Goal: Task Accomplishment & Management: Use online tool/utility

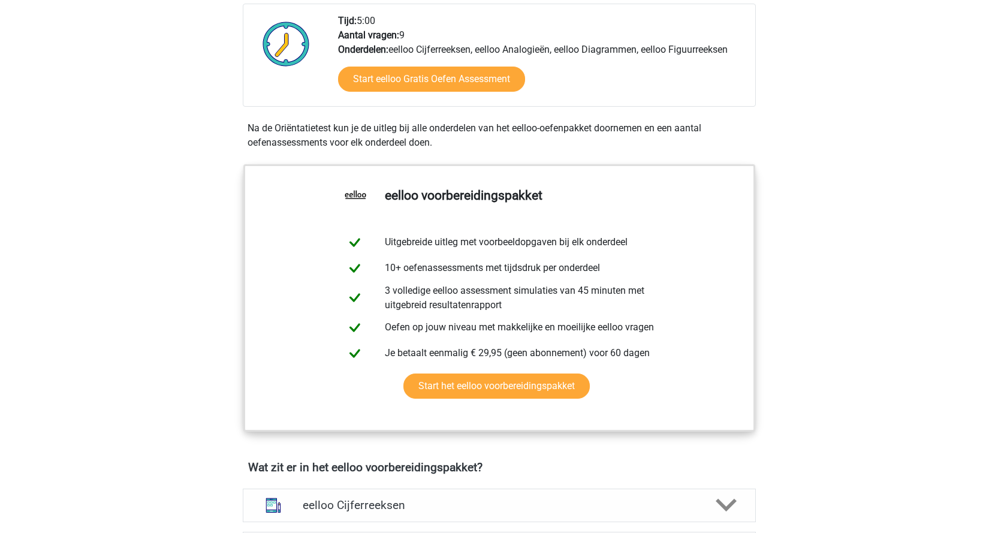
scroll to position [180, 0]
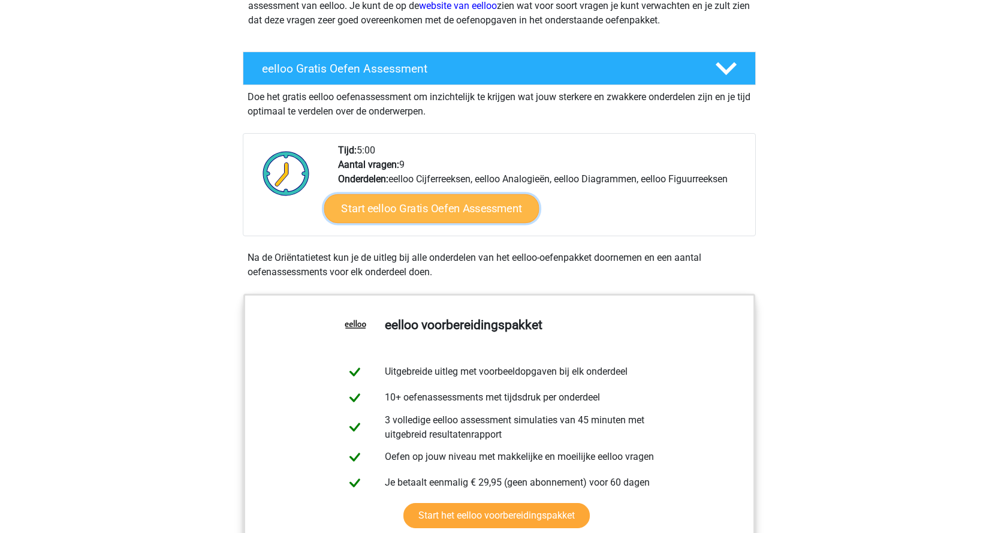
click at [434, 212] on link "Start eelloo Gratis Oefen Assessment" at bounding box center [431, 208] width 215 height 29
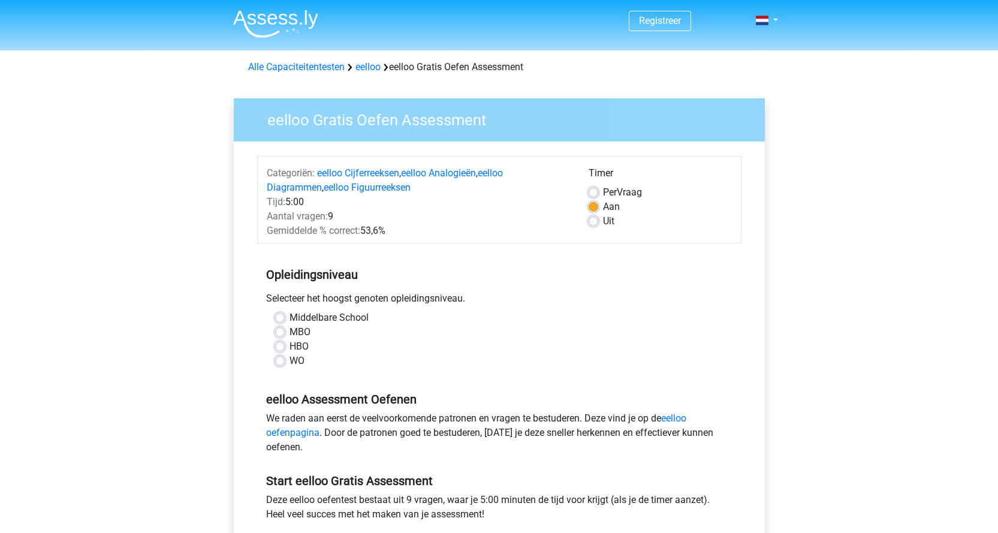
click at [289, 332] on label "MBO" at bounding box center [299, 332] width 21 height 14
click at [279, 332] on input "MBO" at bounding box center [280, 331] width 10 height 12
radio input "true"
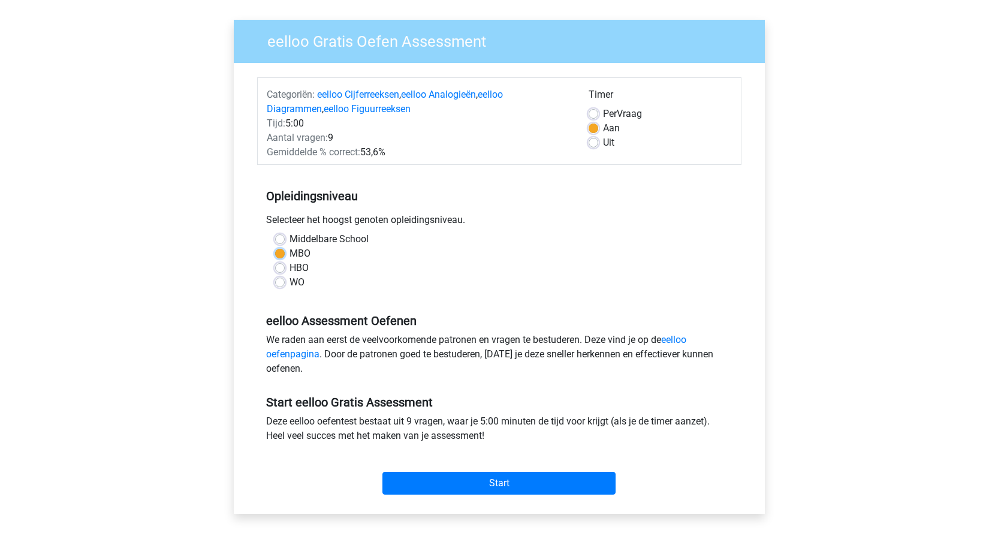
scroll to position [60, 0]
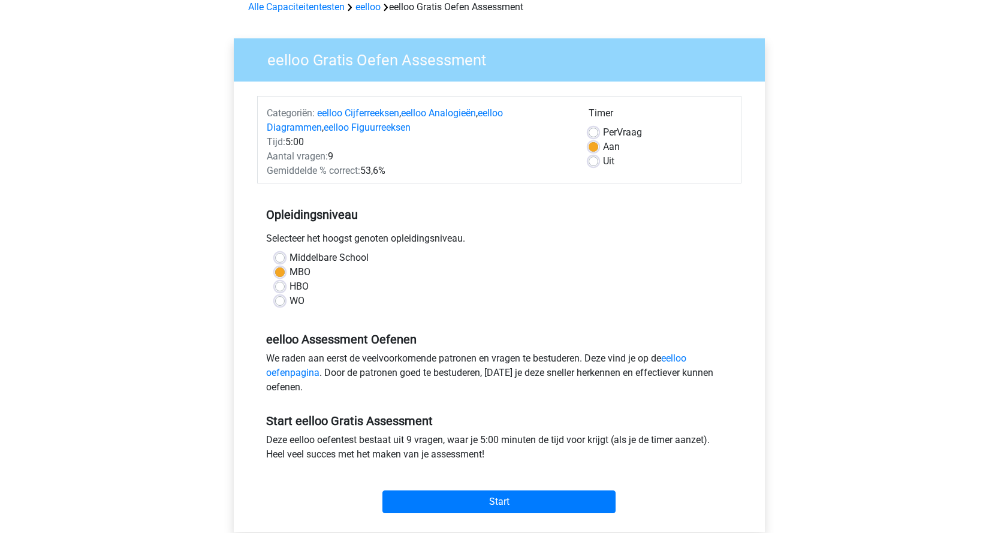
click at [603, 161] on label "Uit" at bounding box center [608, 161] width 11 height 14
click at [591, 161] on input "Uit" at bounding box center [594, 160] width 10 height 12
radio input "true"
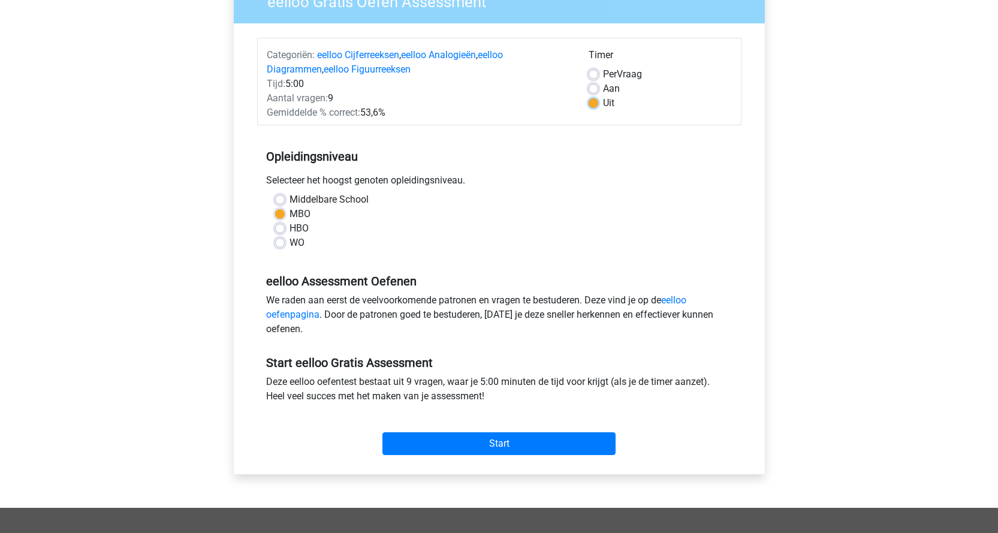
scroll to position [180, 0]
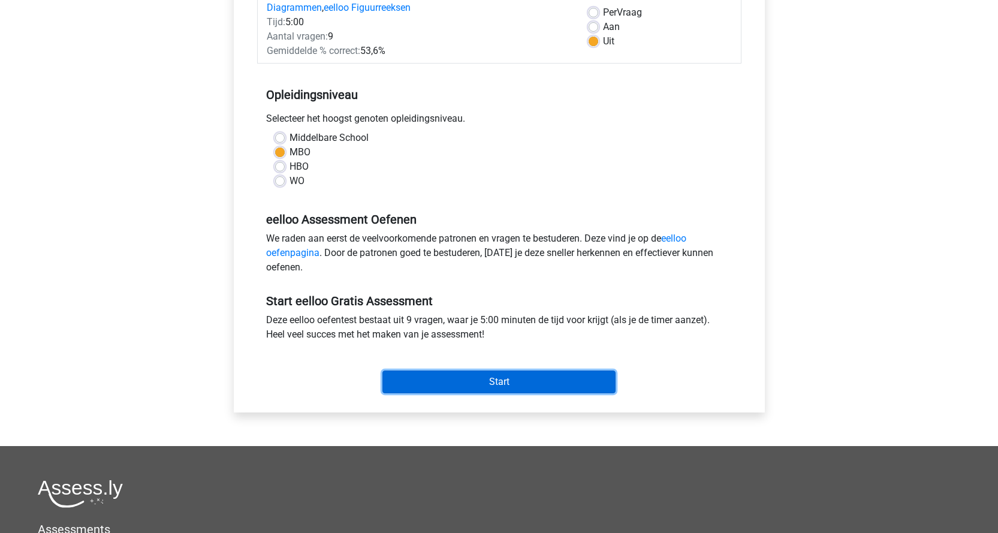
click at [466, 379] on input "Start" at bounding box center [498, 381] width 233 height 23
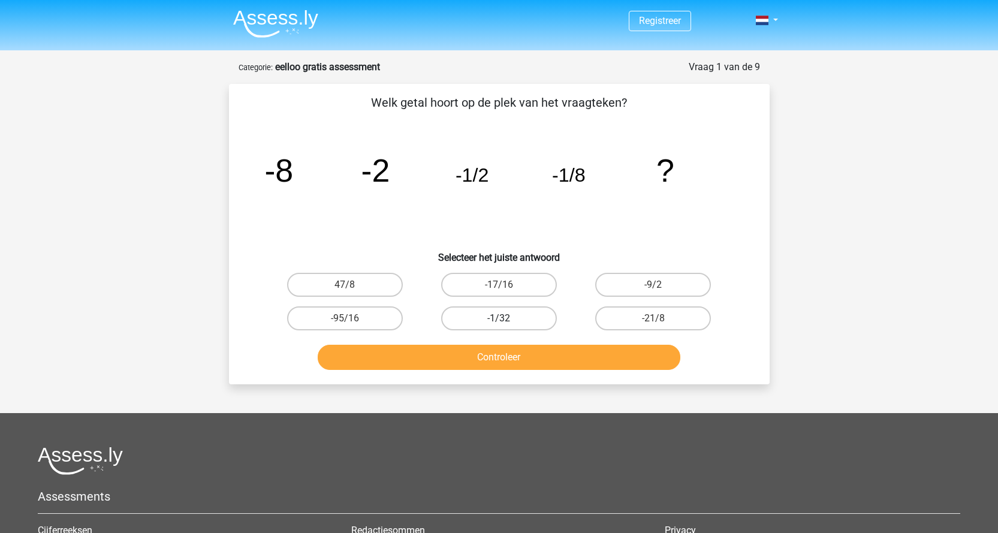
click at [491, 325] on label "-1/32" at bounding box center [499, 318] width 116 height 24
click at [499, 325] on input "-1/32" at bounding box center [503, 322] width 8 height 8
radio input "true"
click at [501, 354] on button "Controleer" at bounding box center [499, 357] width 363 height 25
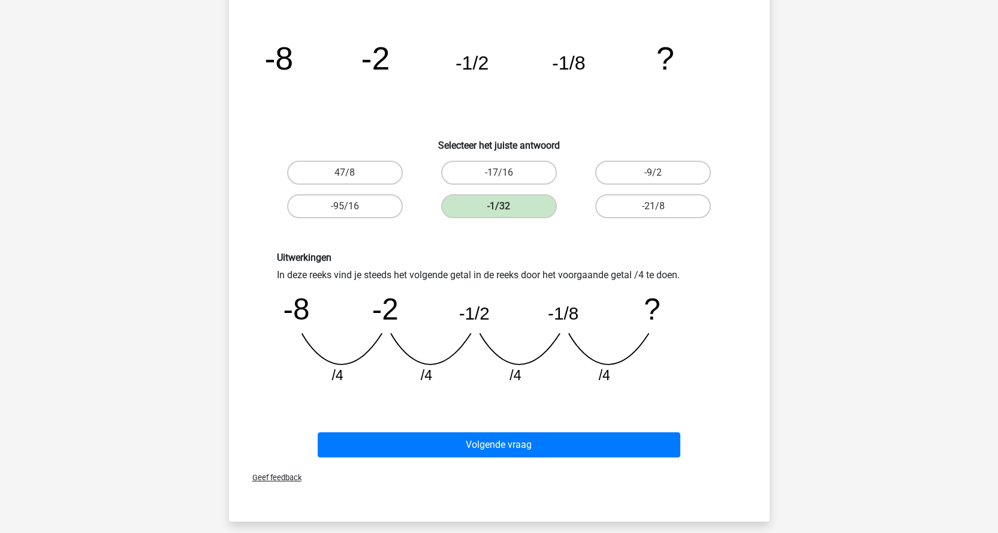
scroll to position [240, 0]
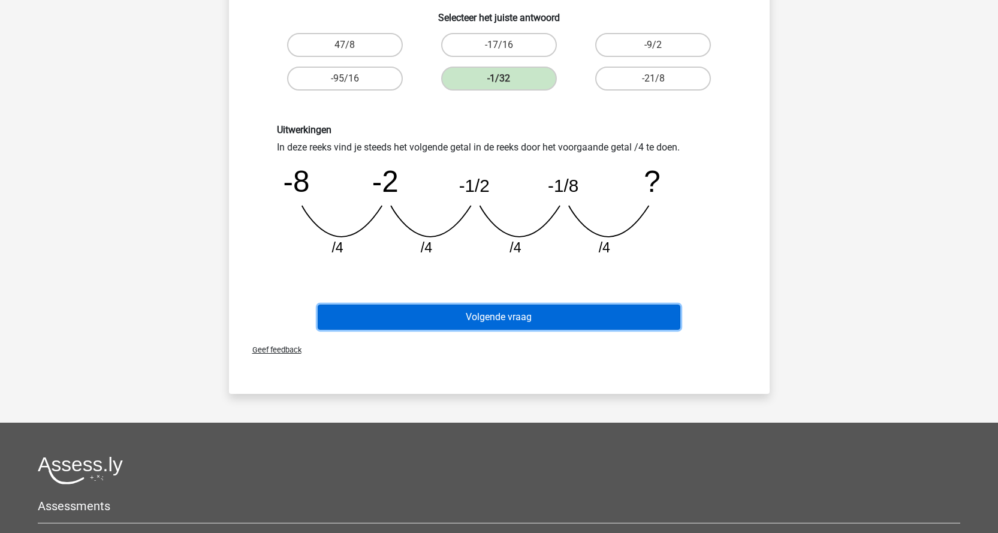
click at [545, 315] on button "Volgende vraag" at bounding box center [499, 316] width 363 height 25
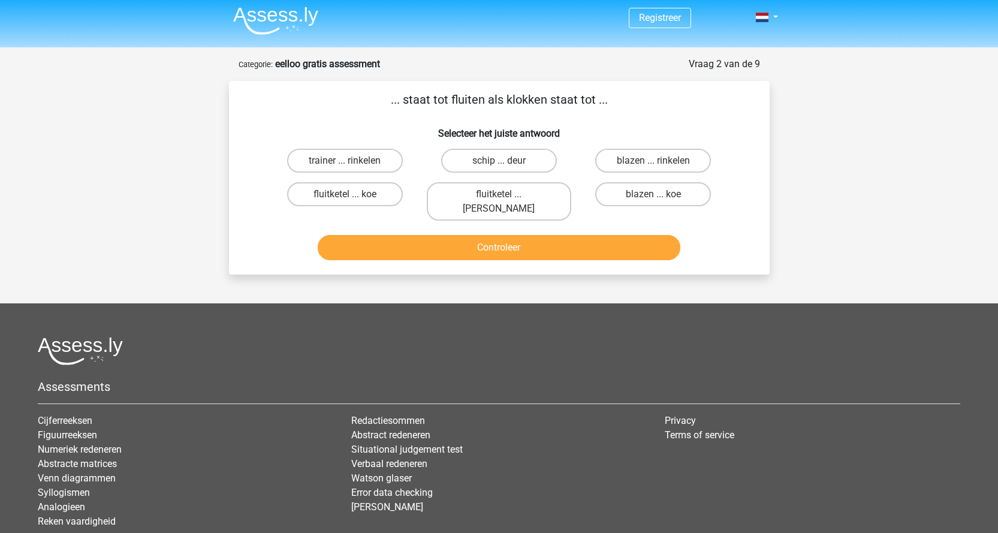
scroll to position [0, 0]
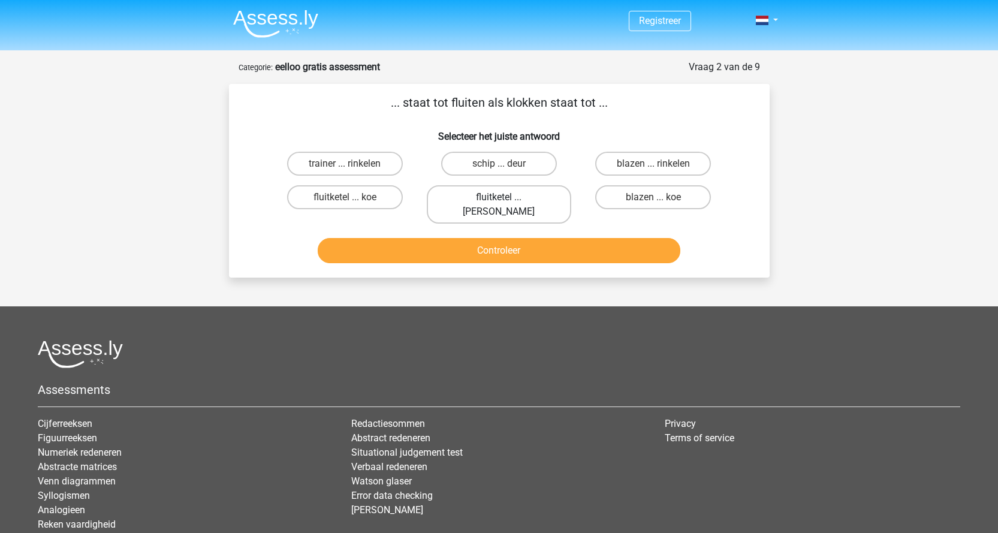
click at [523, 200] on label "fluitketel ... luiden" at bounding box center [499, 204] width 144 height 38
click at [506, 200] on input "fluitketel ... luiden" at bounding box center [503, 201] width 8 height 8
radio input "true"
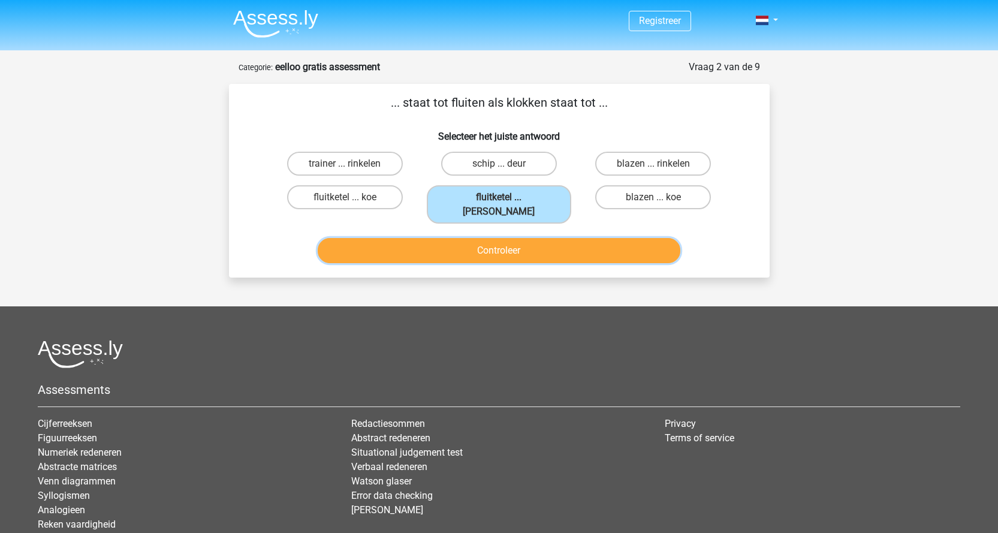
click at [529, 248] on button "Controleer" at bounding box center [499, 250] width 363 height 25
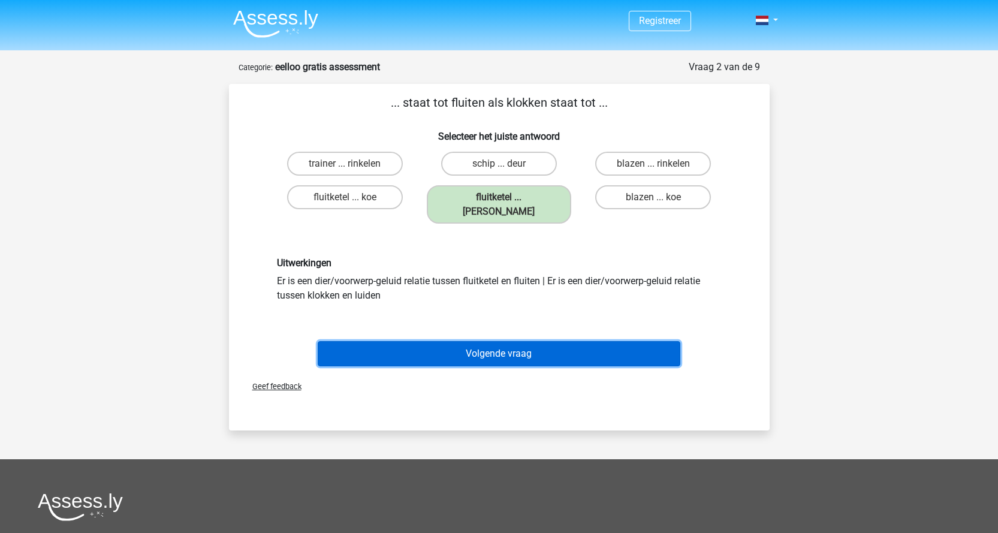
click at [459, 349] on button "Volgende vraag" at bounding box center [499, 353] width 363 height 25
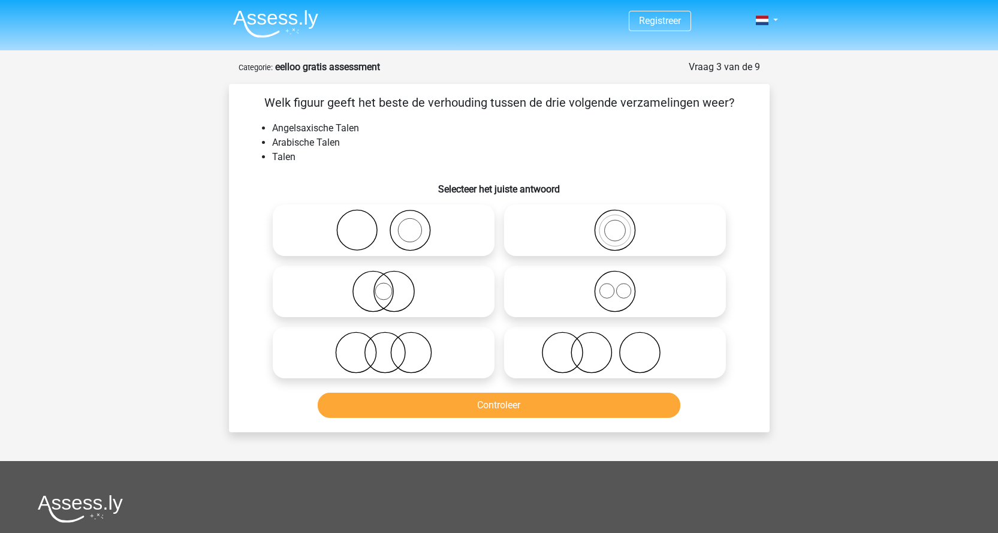
click at [412, 282] on circle at bounding box center [393, 291] width 40 height 40
click at [391, 282] on input "radio" at bounding box center [388, 281] width 8 height 8
radio input "true"
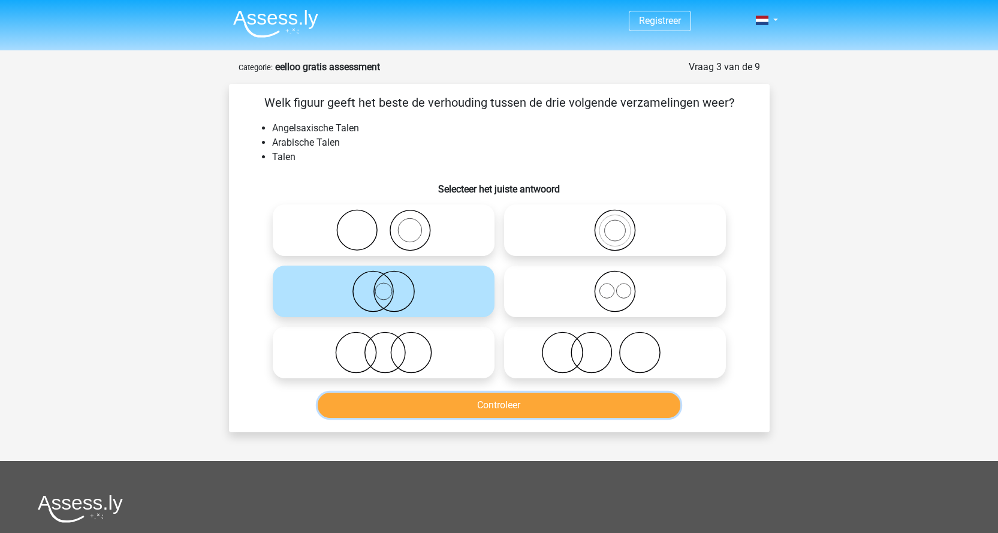
click at [480, 405] on button "Controleer" at bounding box center [499, 405] width 363 height 25
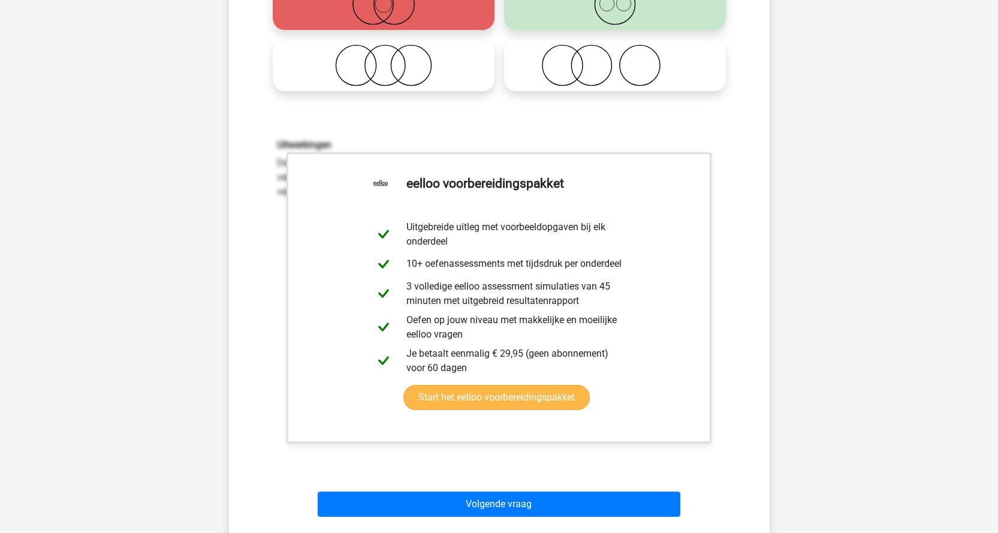
scroll to position [360, 0]
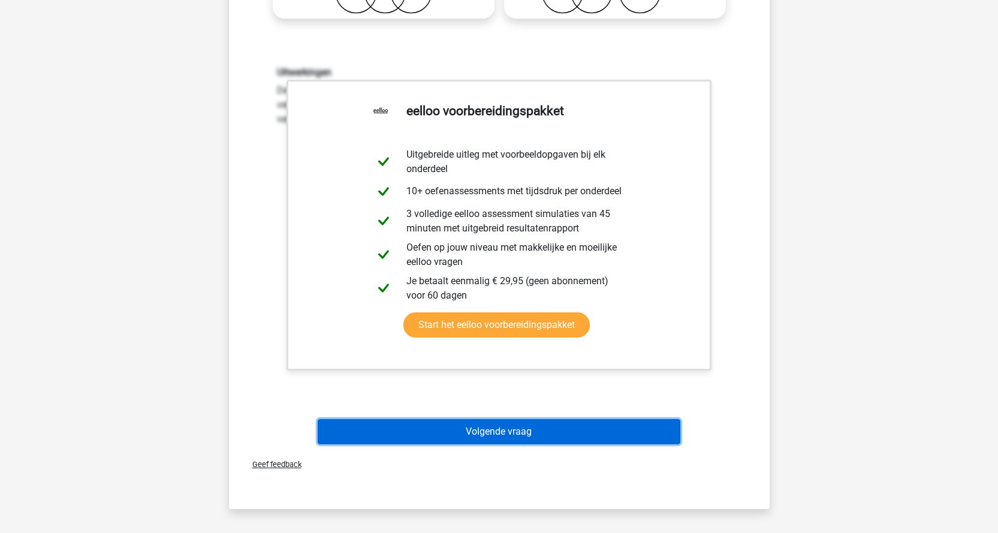
click at [631, 428] on button "Volgende vraag" at bounding box center [499, 431] width 363 height 25
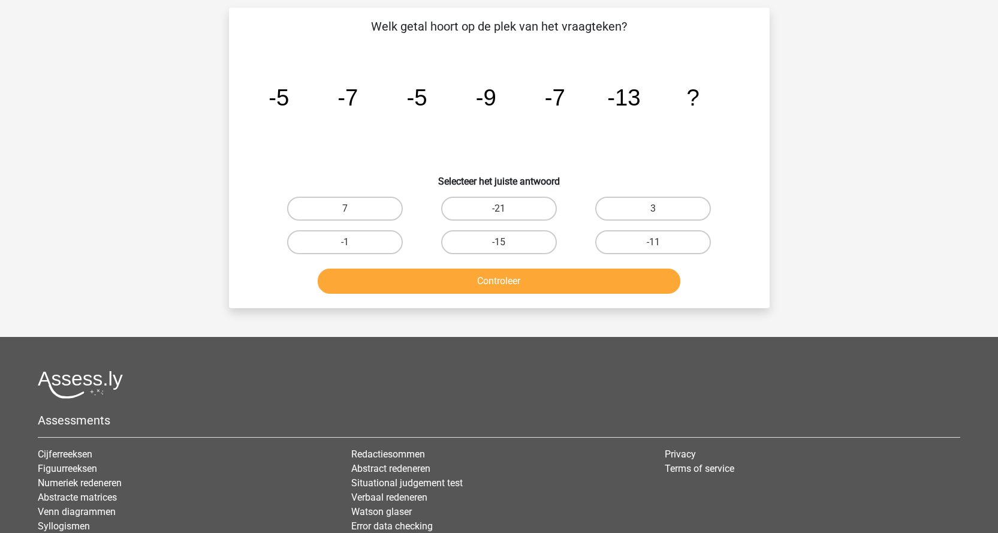
scroll to position [60, 0]
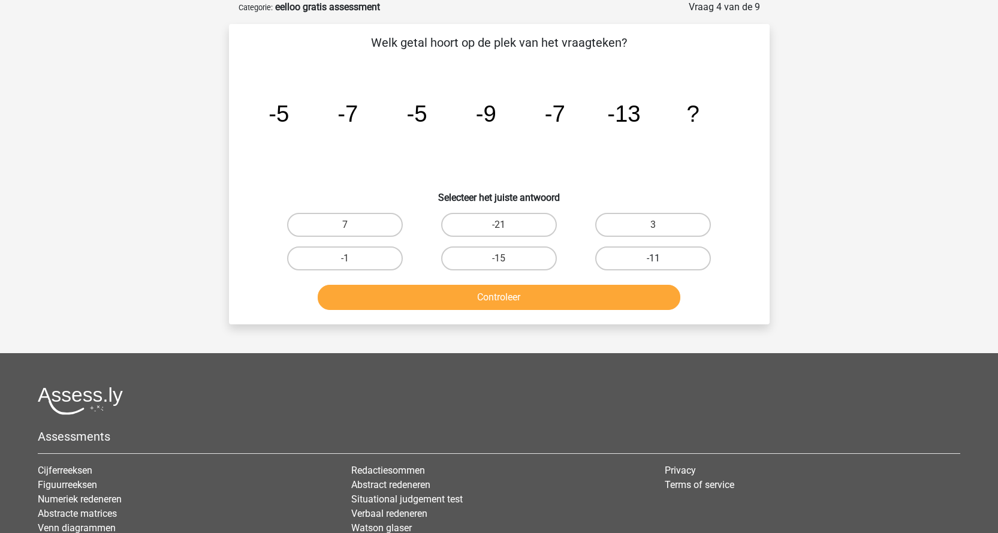
click at [624, 258] on label "-11" at bounding box center [653, 258] width 116 height 24
click at [653, 258] on input "-11" at bounding box center [657, 262] width 8 height 8
radio input "true"
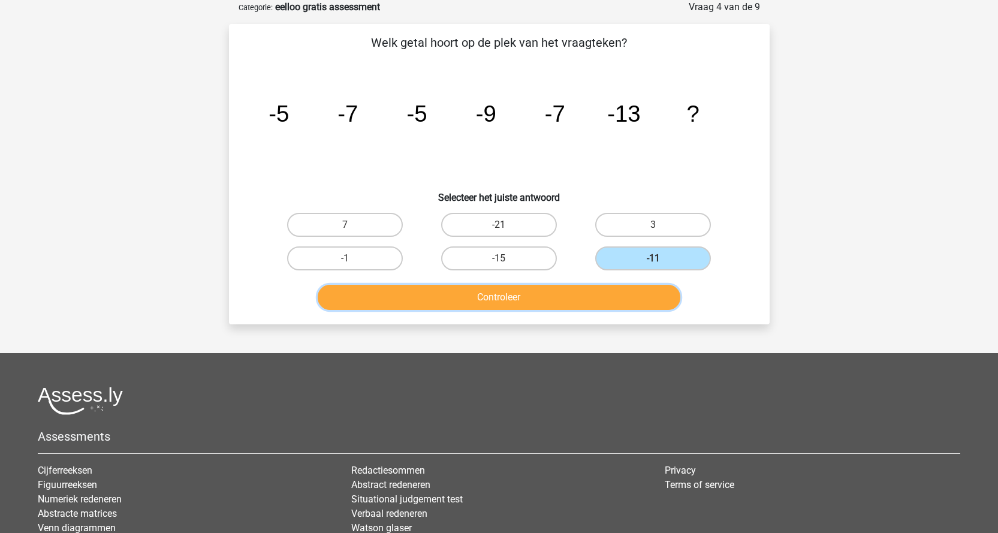
click at [590, 286] on button "Controleer" at bounding box center [499, 297] width 363 height 25
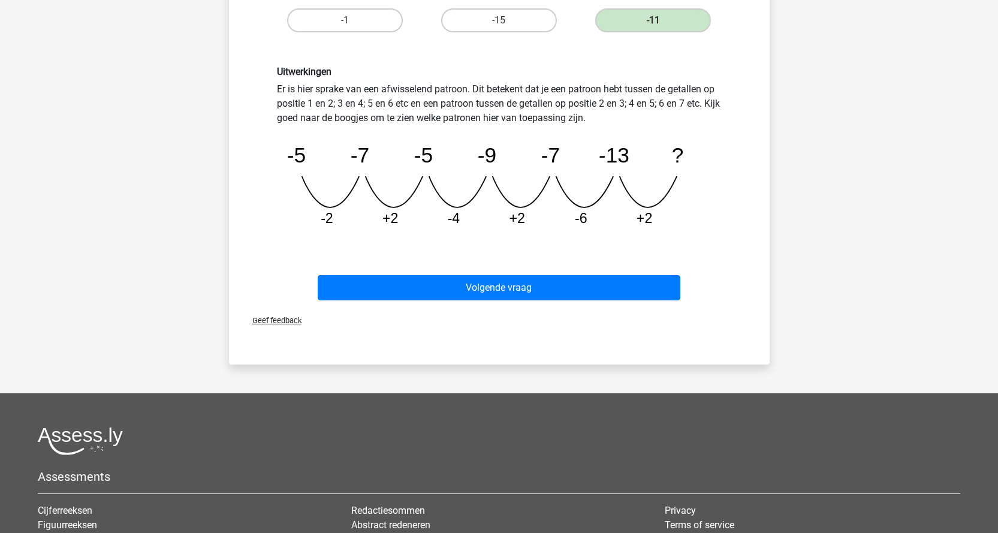
scroll to position [300, 0]
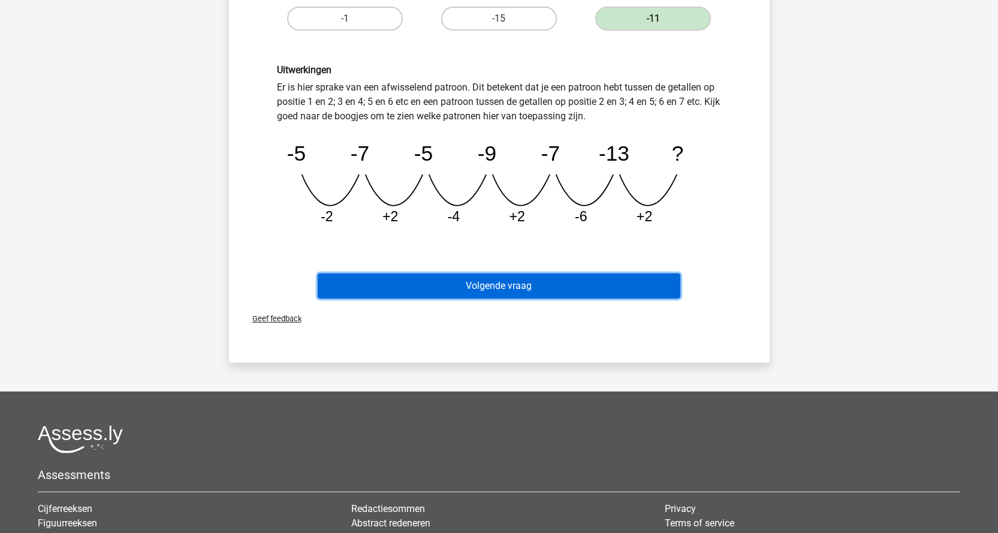
click at [527, 285] on button "Volgende vraag" at bounding box center [499, 285] width 363 height 25
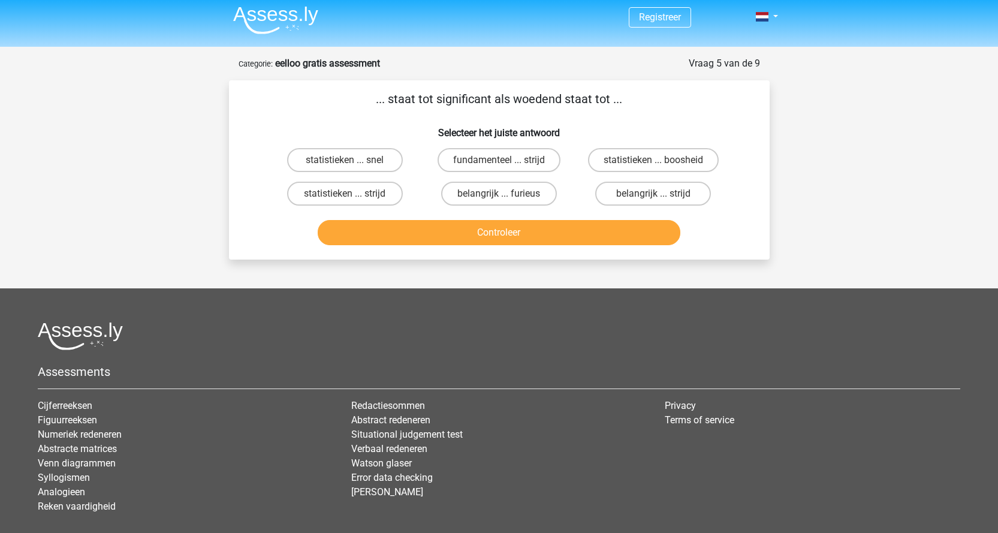
scroll to position [0, 0]
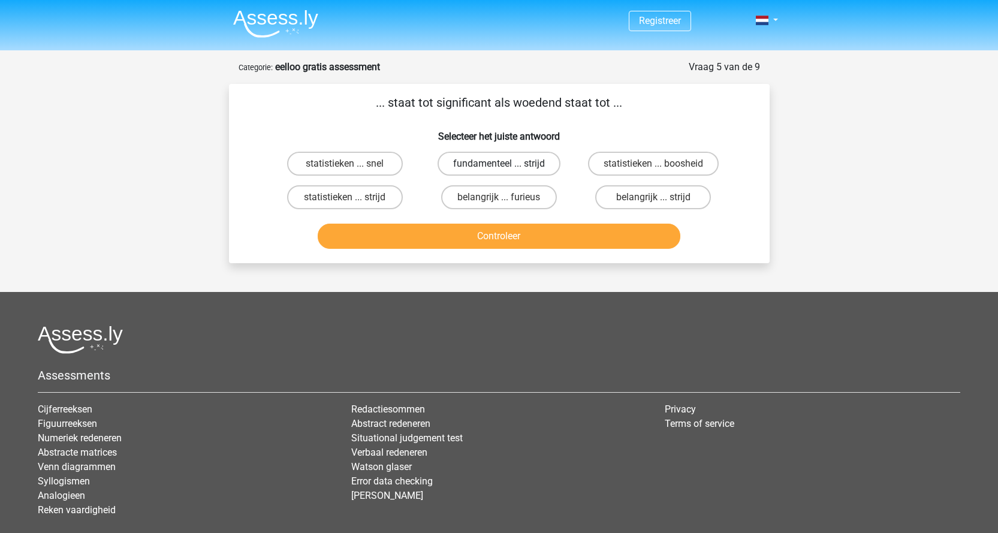
click at [473, 153] on label "fundamenteel ... strijd" at bounding box center [498, 164] width 123 height 24
click at [499, 164] on input "fundamenteel ... strijd" at bounding box center [503, 168] width 8 height 8
radio input "true"
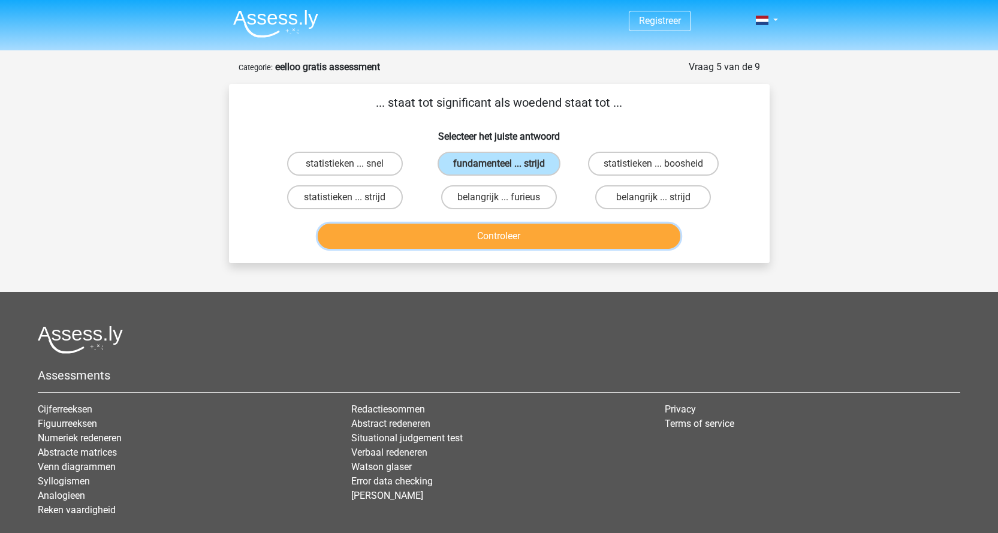
click at [507, 234] on button "Controleer" at bounding box center [499, 236] width 363 height 25
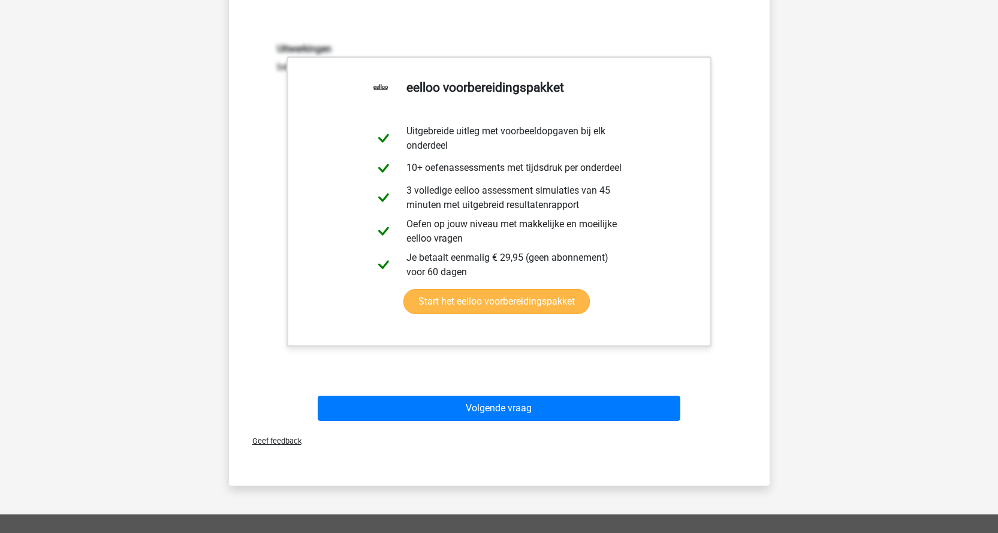
scroll to position [180, 0]
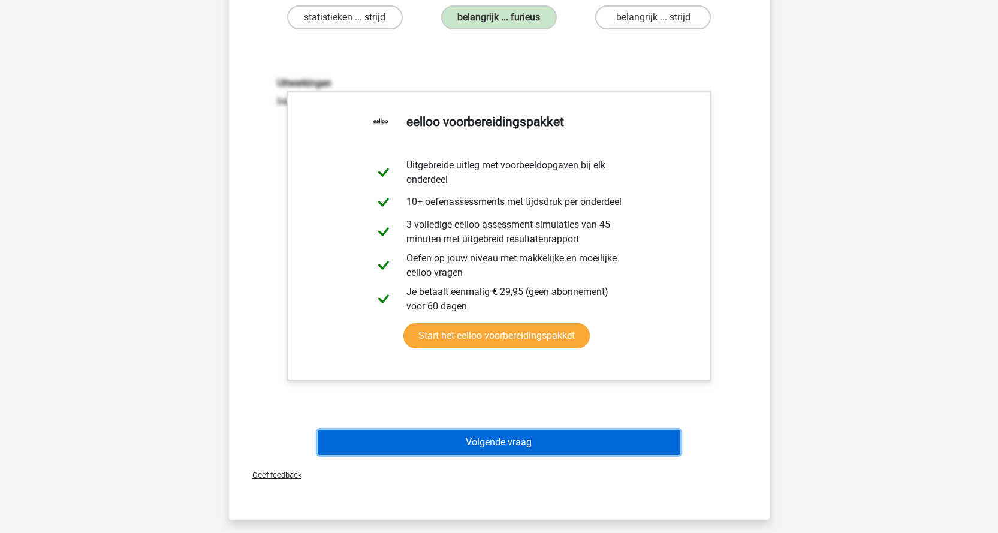
click at [535, 445] on button "Volgende vraag" at bounding box center [499, 442] width 363 height 25
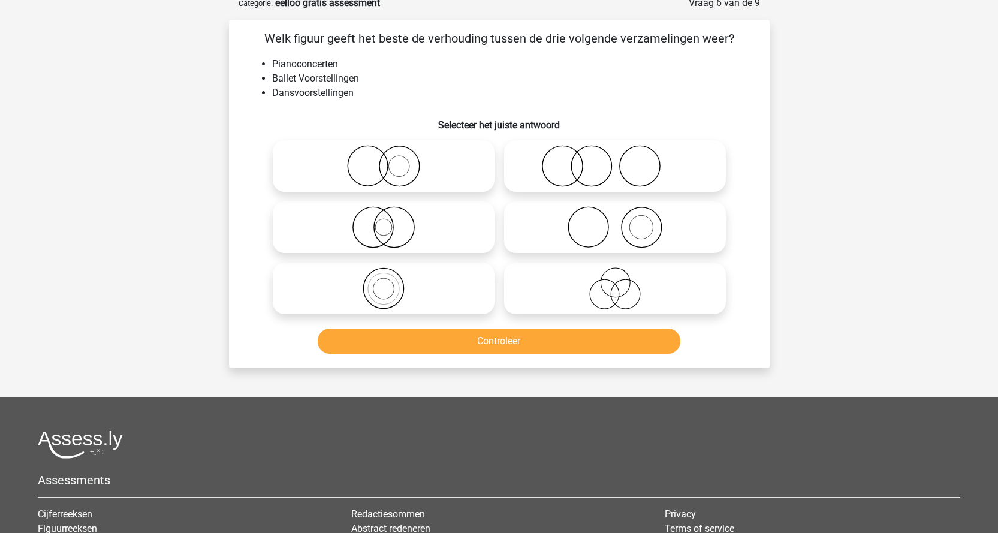
scroll to position [60, 0]
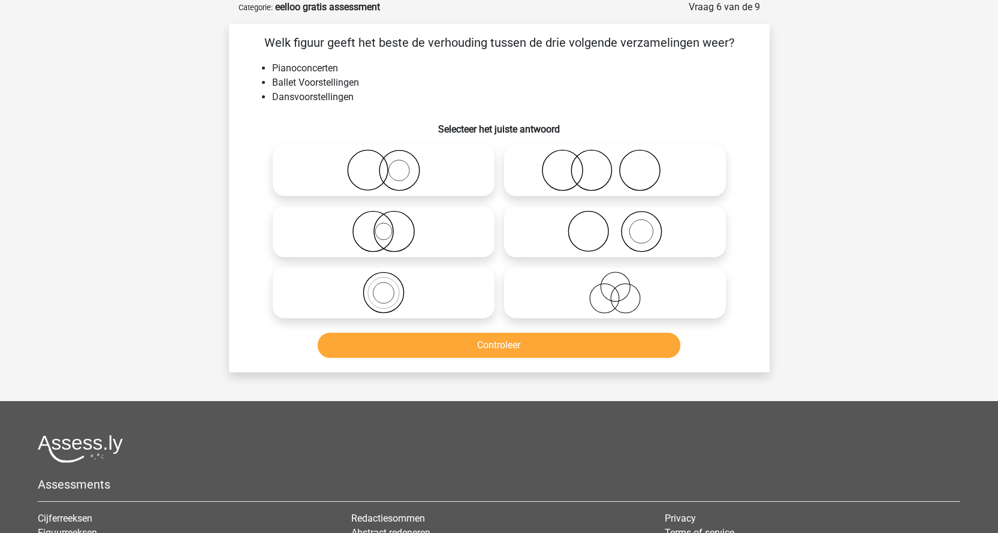
click at [575, 171] on icon at bounding box center [615, 170] width 212 height 42
click at [615, 164] on input "radio" at bounding box center [619, 160] width 8 height 8
radio input "true"
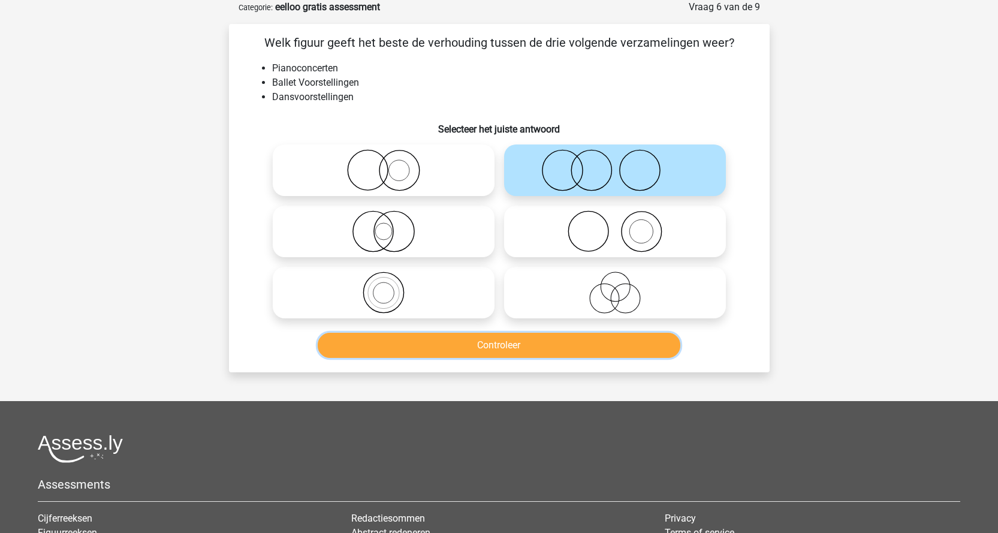
click at [443, 351] on button "Controleer" at bounding box center [499, 345] width 363 height 25
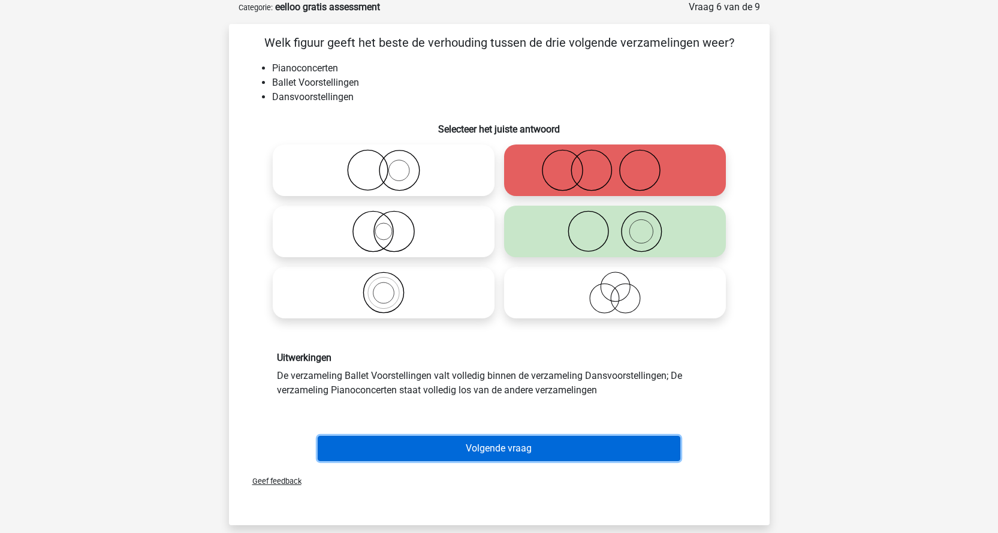
click at [431, 458] on button "Volgende vraag" at bounding box center [499, 448] width 363 height 25
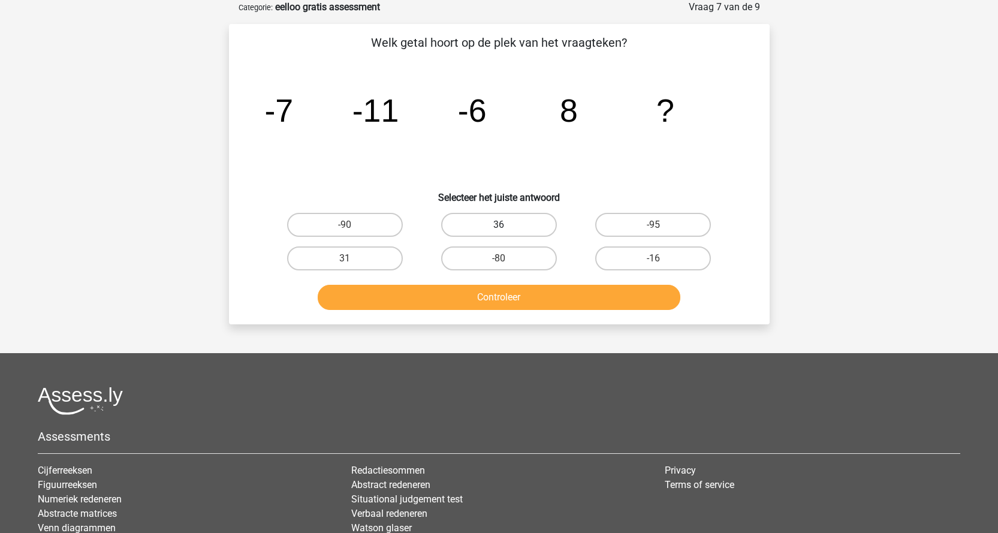
click at [499, 220] on label "36" at bounding box center [499, 225] width 116 height 24
click at [499, 225] on input "36" at bounding box center [503, 229] width 8 height 8
radio input "true"
click at [364, 262] on label "31" at bounding box center [345, 258] width 116 height 24
click at [352, 262] on input "31" at bounding box center [349, 262] width 8 height 8
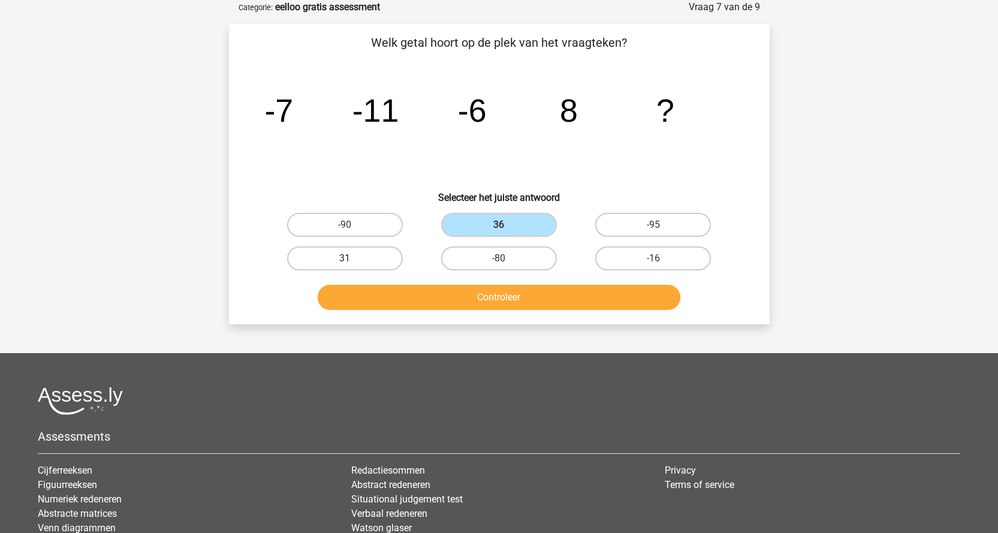
radio input "true"
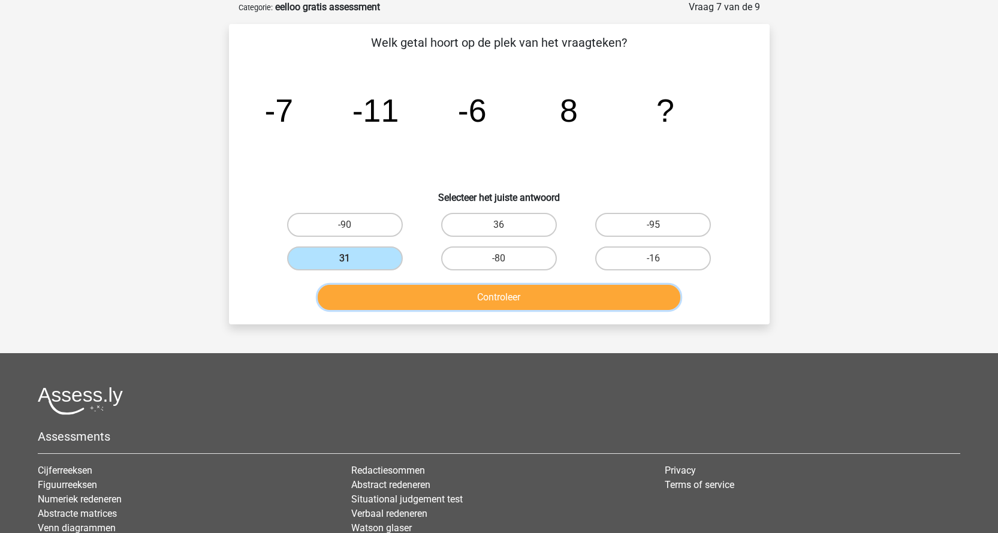
click at [387, 291] on button "Controleer" at bounding box center [499, 297] width 363 height 25
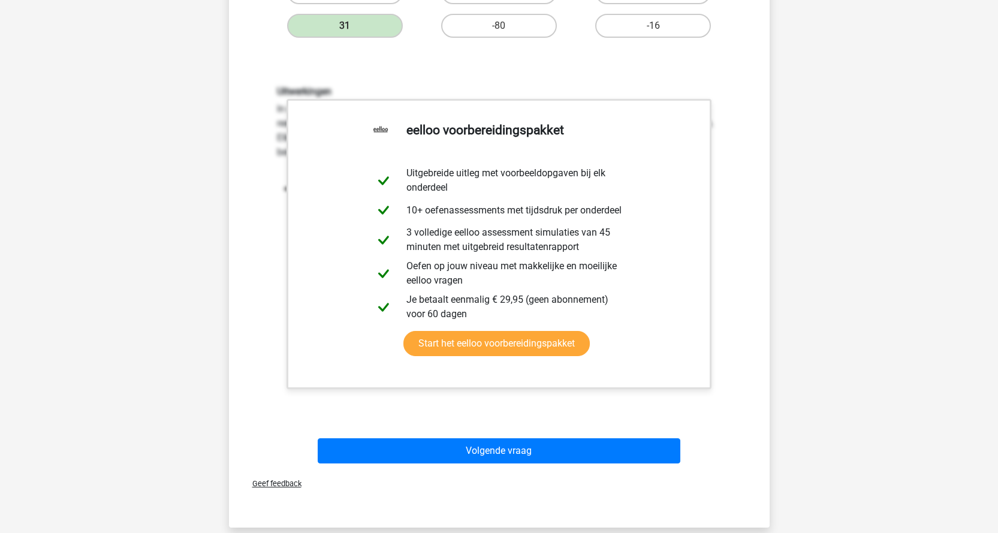
scroll to position [420, 0]
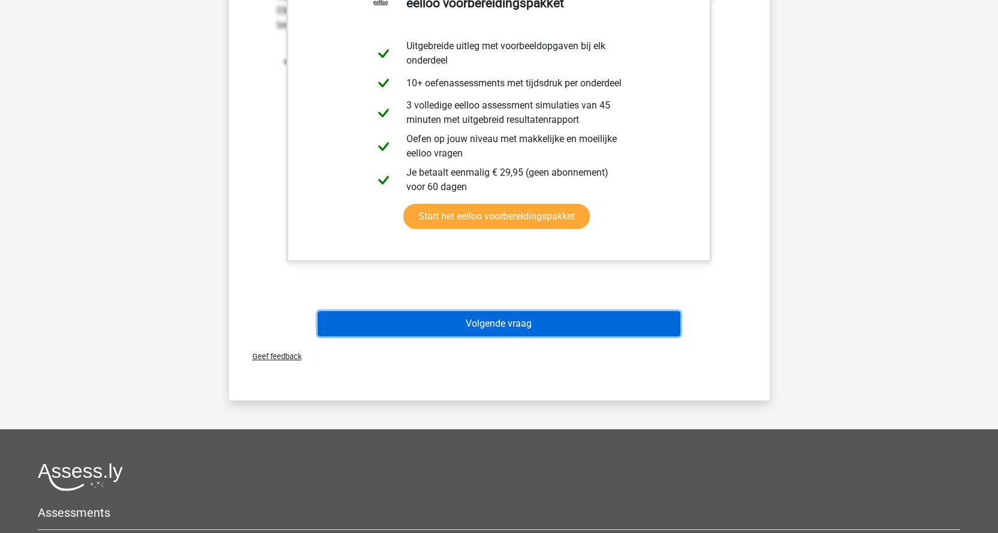
click at [539, 332] on button "Volgende vraag" at bounding box center [499, 323] width 363 height 25
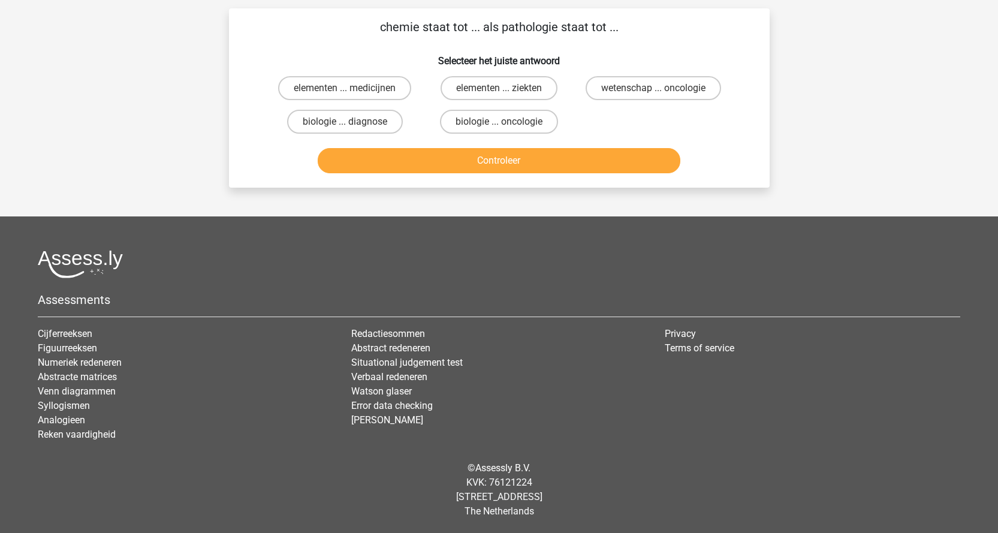
scroll to position [60, 0]
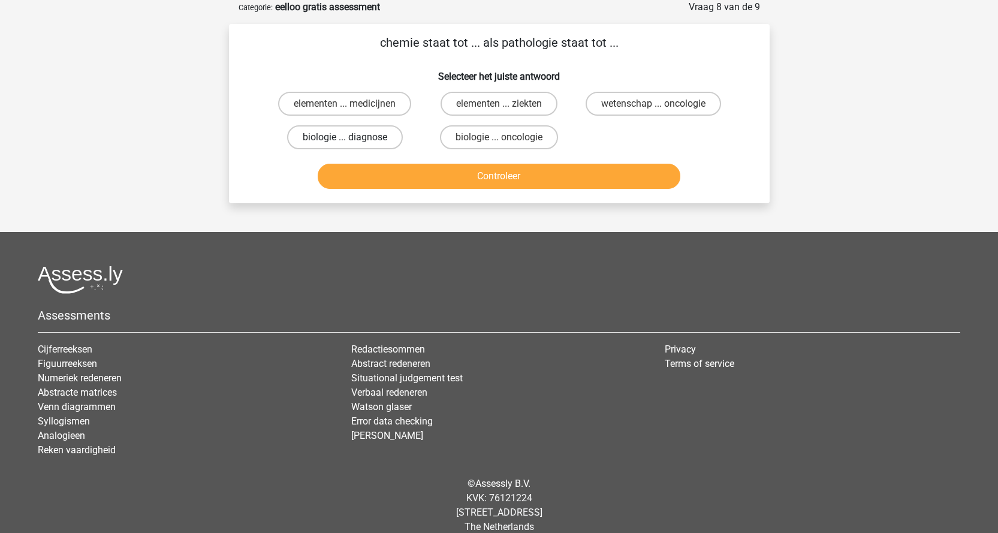
click at [361, 136] on label "biologie ... diagnose" at bounding box center [345, 137] width 116 height 24
click at [352, 137] on input "biologie ... diagnose" at bounding box center [349, 141] width 8 height 8
radio input "true"
click at [386, 175] on button "Controleer" at bounding box center [499, 176] width 363 height 25
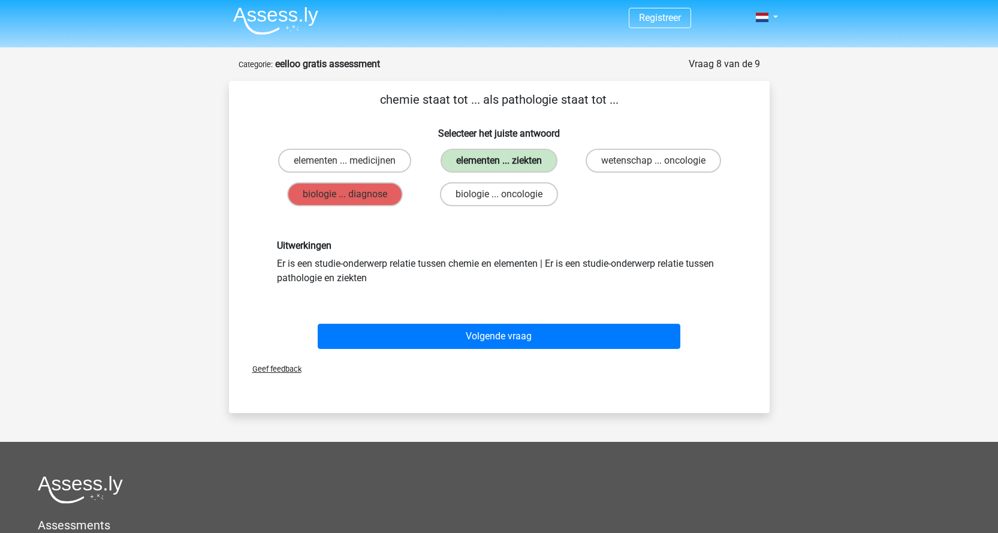
scroll to position [0, 0]
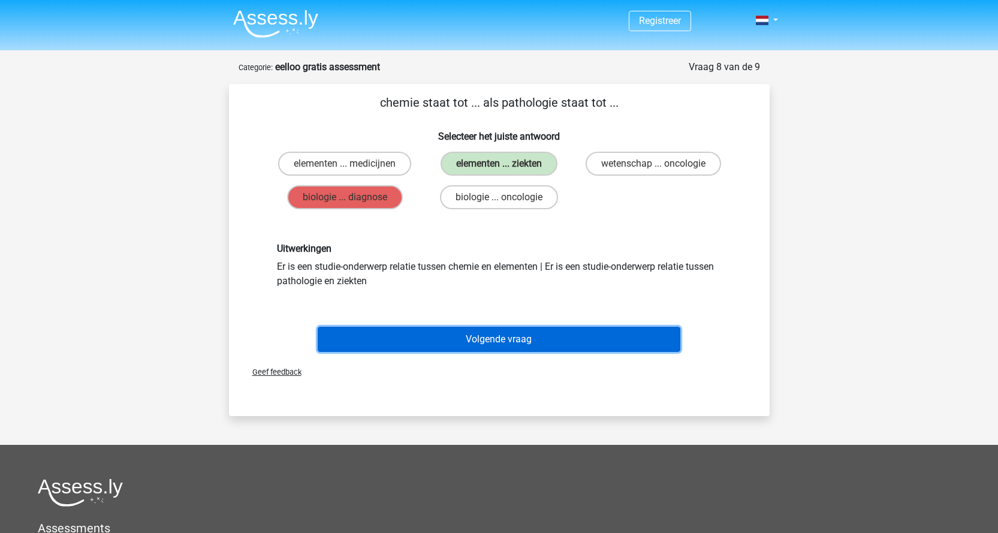
click at [545, 343] on button "Volgende vraag" at bounding box center [499, 339] width 363 height 25
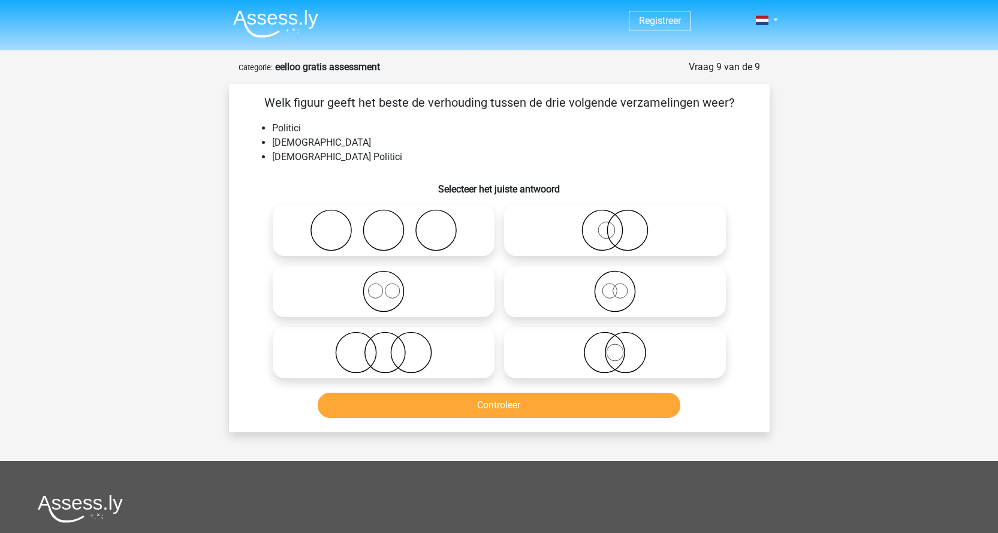
scroll to position [60, 0]
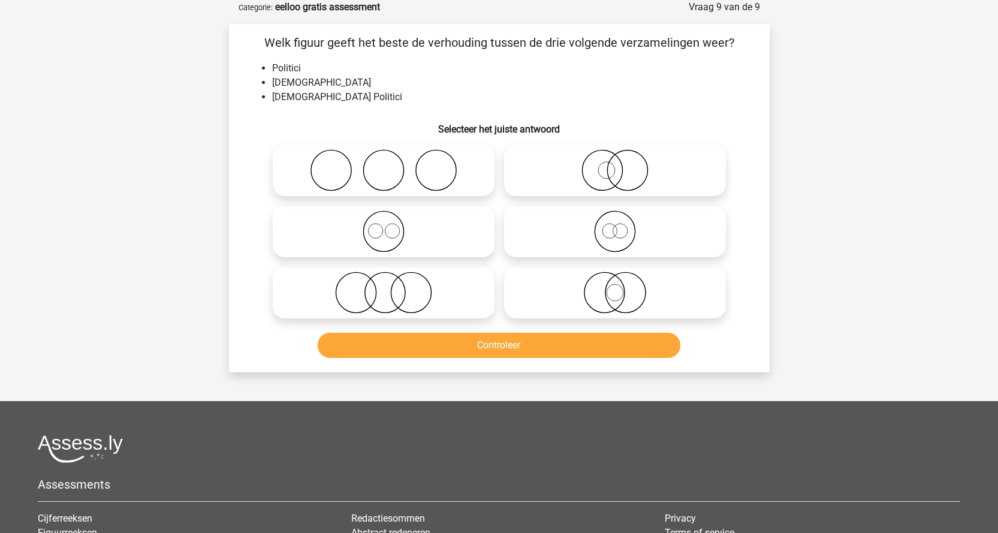
click at [584, 296] on circle at bounding box center [604, 293] width 40 height 40
click at [615, 286] on input "radio" at bounding box center [619, 283] width 8 height 8
radio input "true"
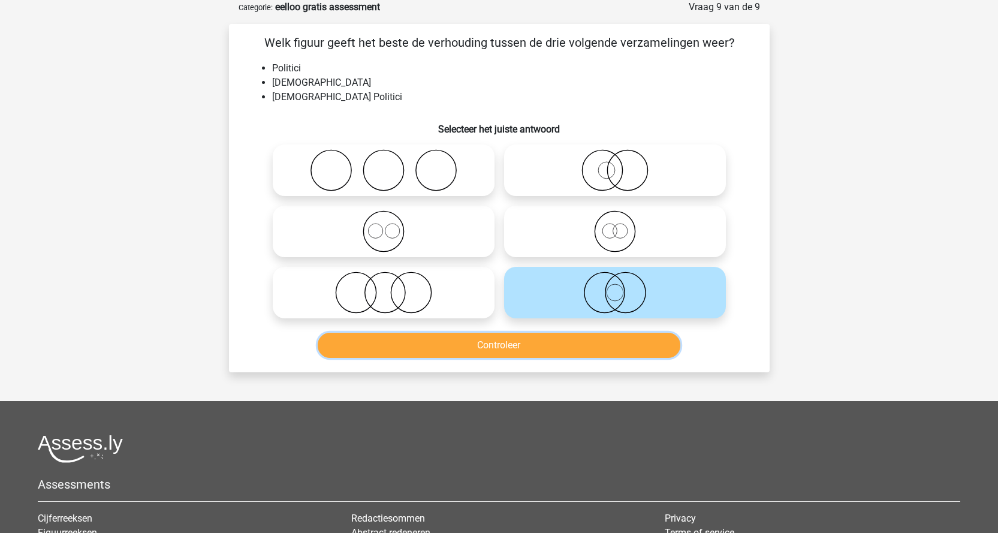
click at [568, 347] on button "Controleer" at bounding box center [499, 345] width 363 height 25
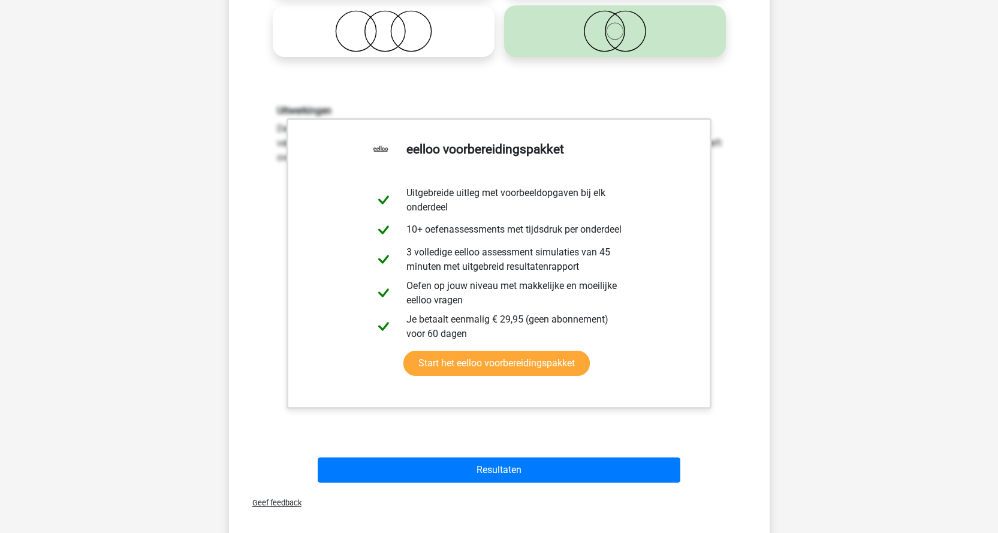
scroll to position [420, 0]
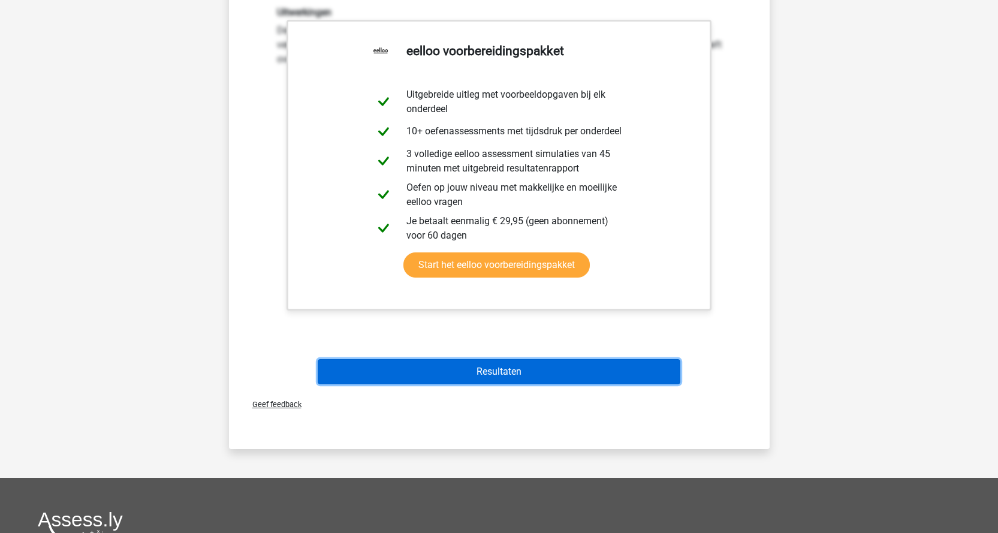
click at [604, 378] on button "Resultaten" at bounding box center [499, 371] width 363 height 25
